Goal: Navigation & Orientation: Find specific page/section

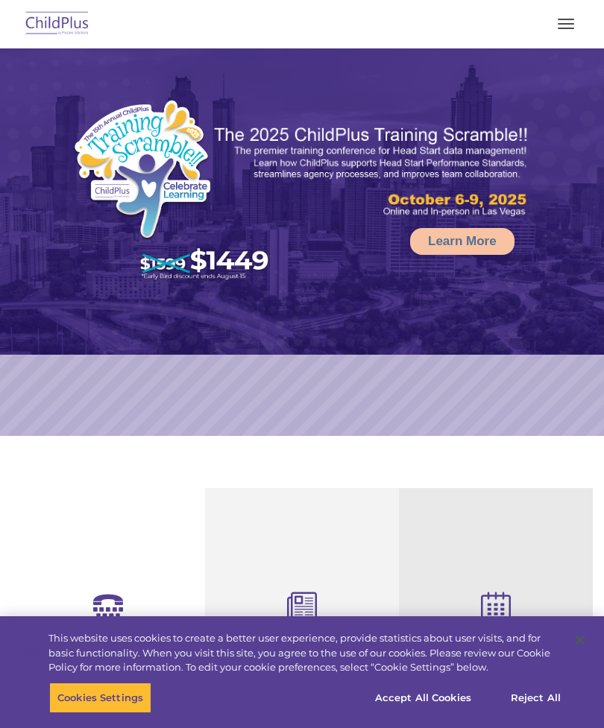
select select "MEDIUM"
click at [560, 22] on button "button" at bounding box center [565, 24] width 31 height 24
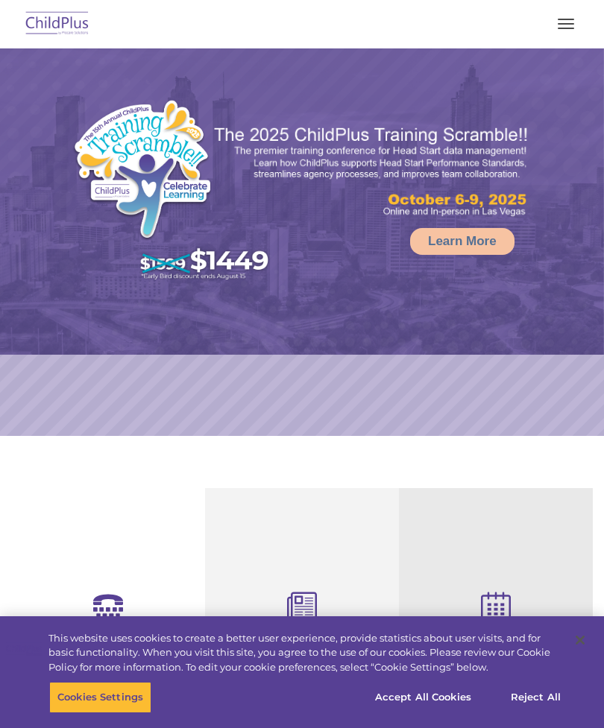
select select "MEDIUM"
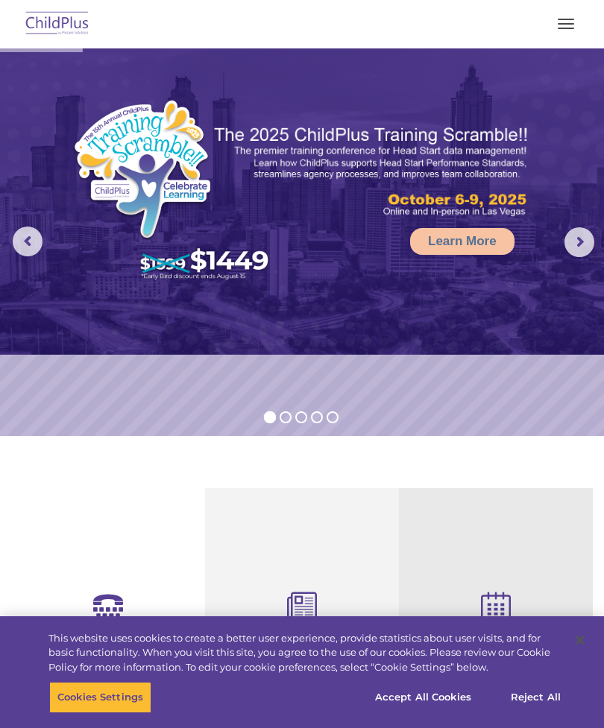
click at [63, 39] on img at bounding box center [57, 24] width 70 height 35
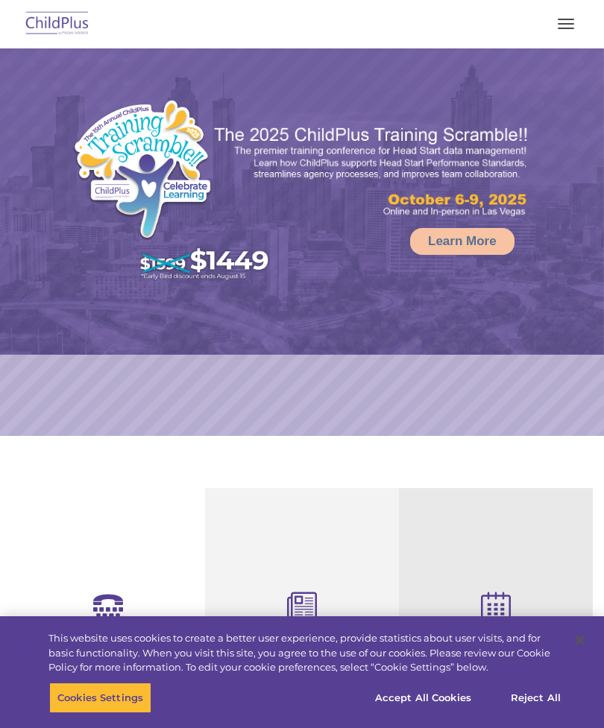
select select "MEDIUM"
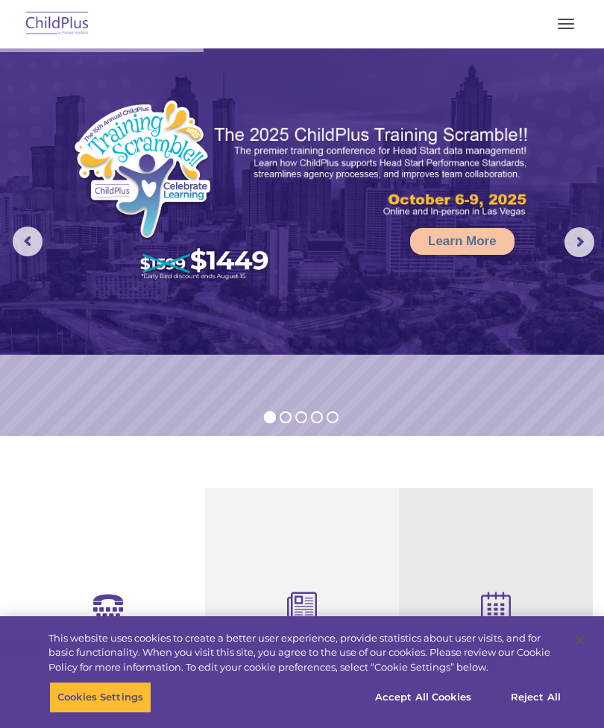
click at [575, 239] on rs-arrow at bounding box center [579, 242] width 30 height 30
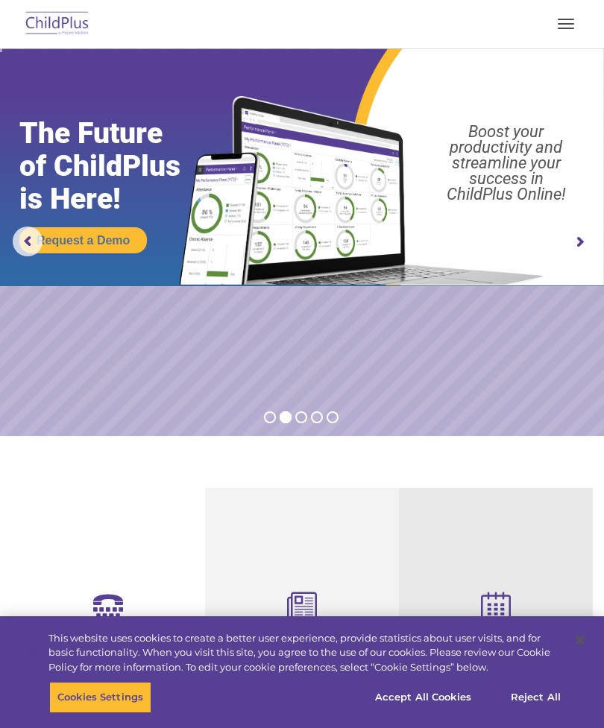
click at [574, 234] on rs-arrow at bounding box center [579, 242] width 30 height 30
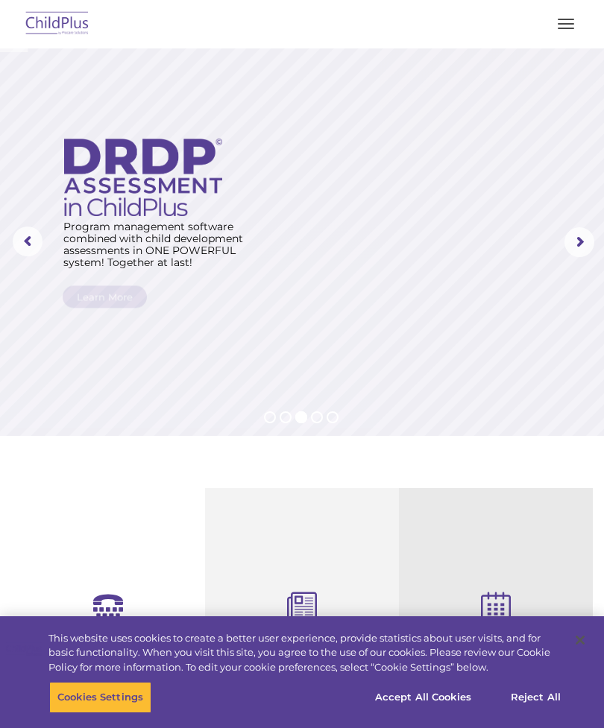
click at [578, 233] on rs-arrow at bounding box center [579, 242] width 30 height 30
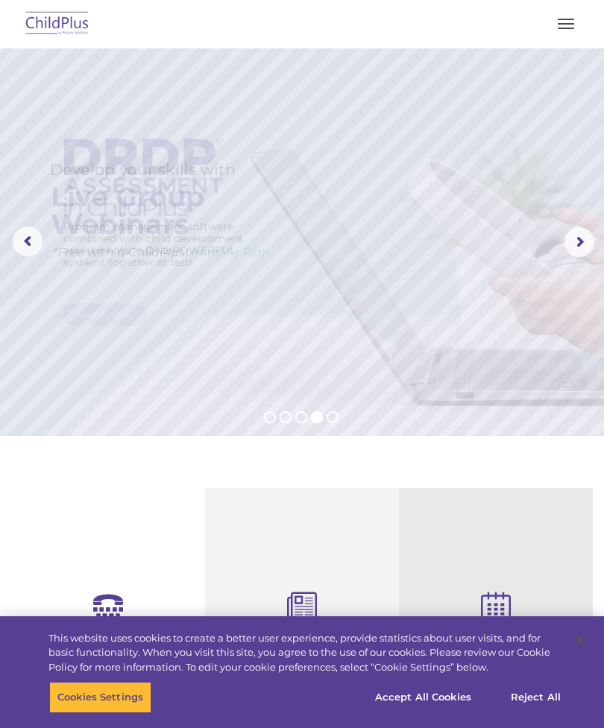
click at [567, 13] on button "button" at bounding box center [565, 24] width 31 height 24
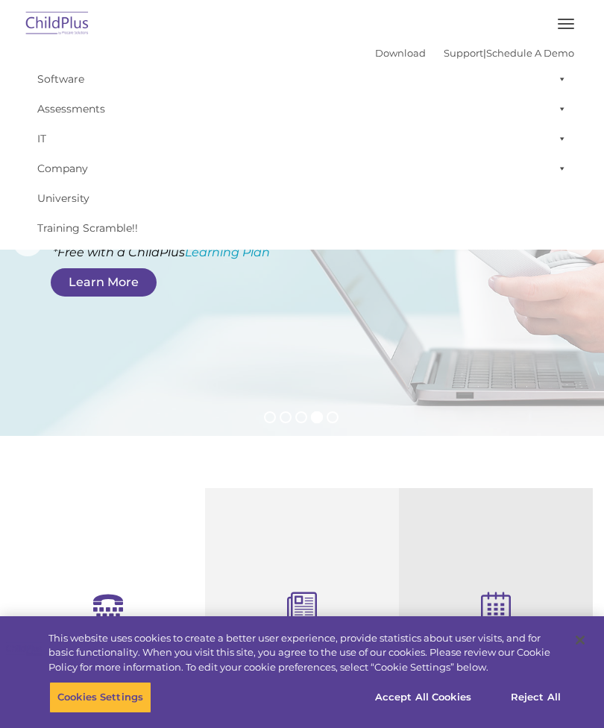
click at [555, 76] on span at bounding box center [558, 79] width 15 height 30
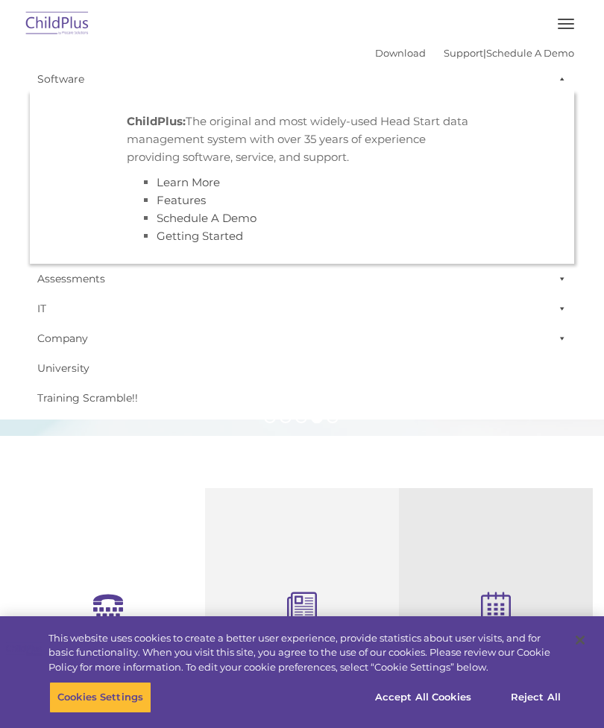
click at [561, 25] on button "button" at bounding box center [565, 24] width 31 height 24
